Goal: Find specific page/section: Find specific page/section

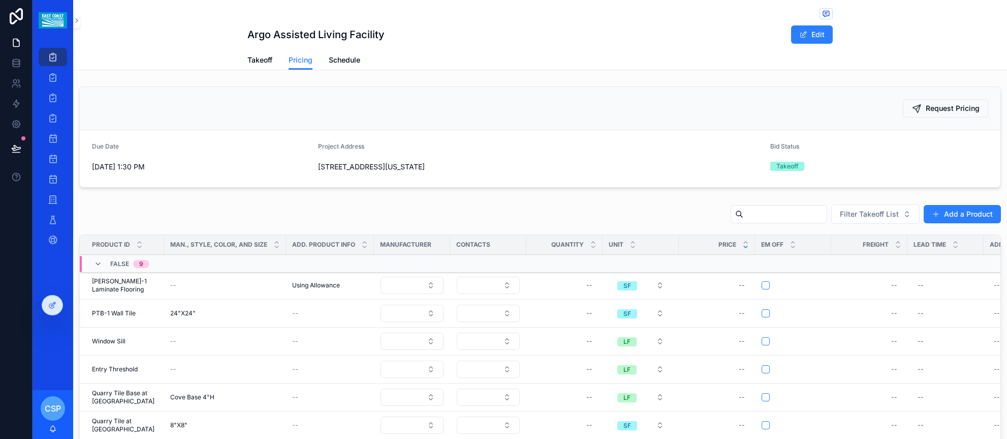
scroll to position [199, 0]
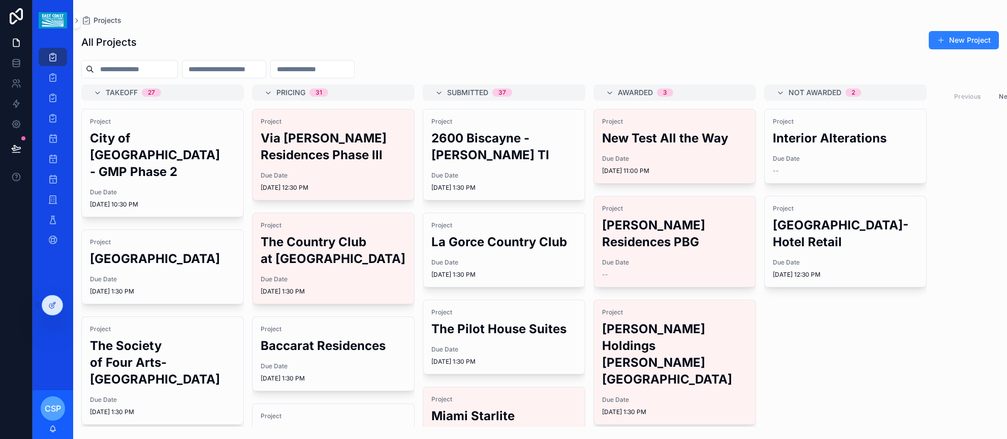
click at [142, 67] on input "scrollable content" at bounding box center [135, 69] width 83 height 14
type input "*********"
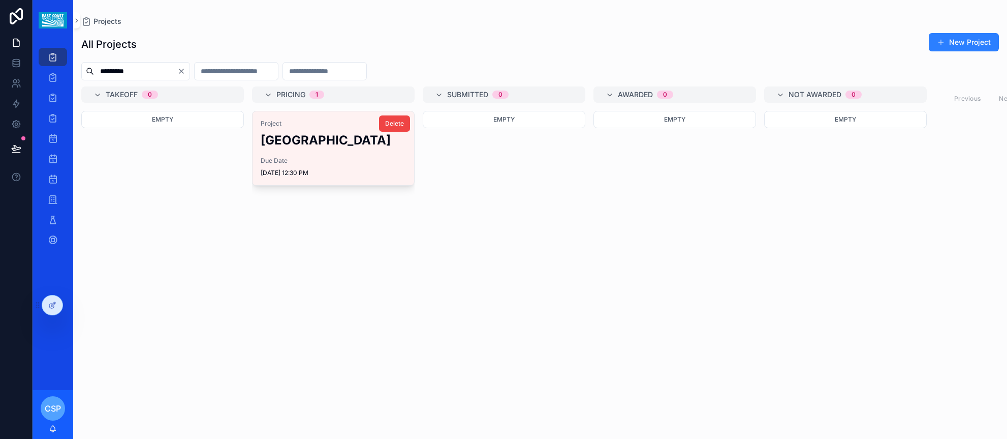
click at [276, 144] on h2 "Santander Tower" at bounding box center [333, 140] width 145 height 17
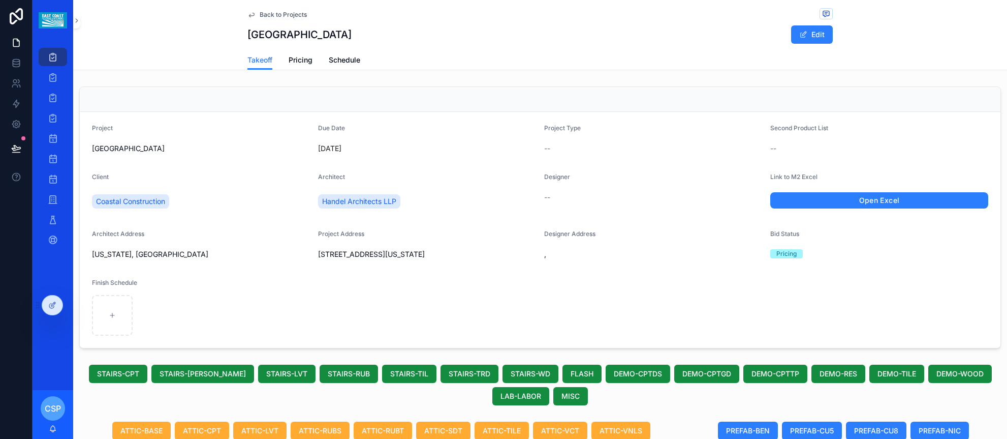
click at [295, 62] on span "Pricing" at bounding box center [301, 60] width 24 height 10
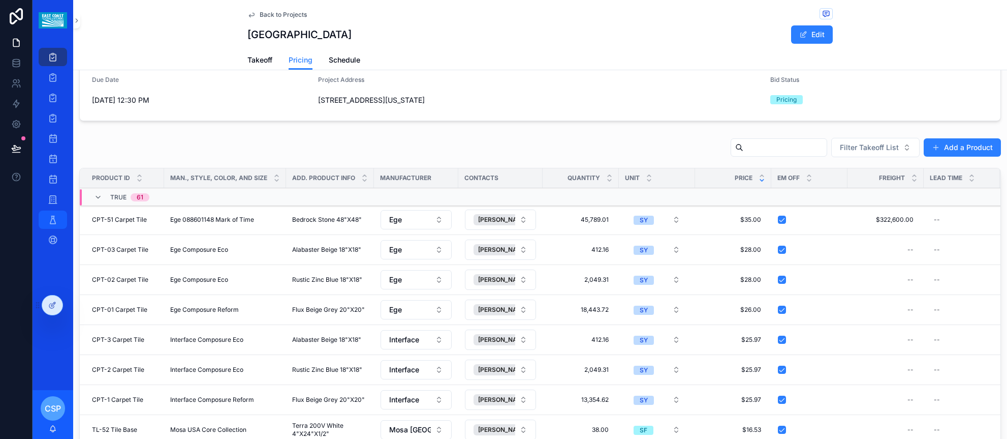
scroll to position [2, 0]
